Goal: Task Accomplishment & Management: Manage account settings

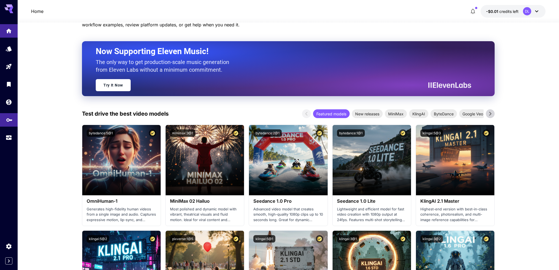
scroll to position [55, 0]
click at [12, 121] on icon "API Keys" at bounding box center [9, 118] width 7 height 7
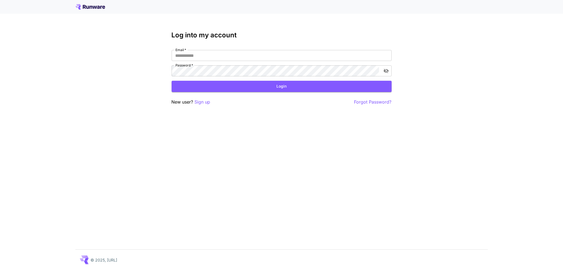
type input "**********"
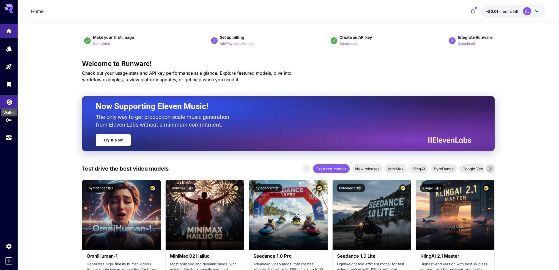
click at [7, 100] on icon "Wallet" at bounding box center [9, 101] width 7 height 7
